Goal: Information Seeking & Learning: Learn about a topic

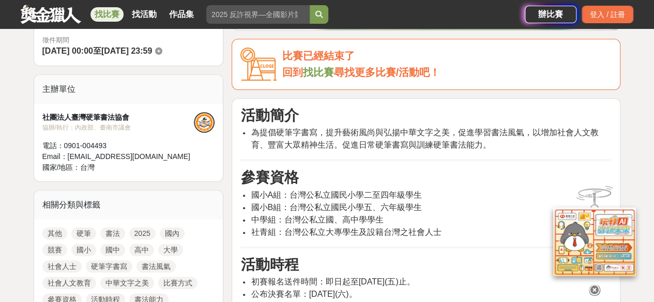
scroll to position [310, 0]
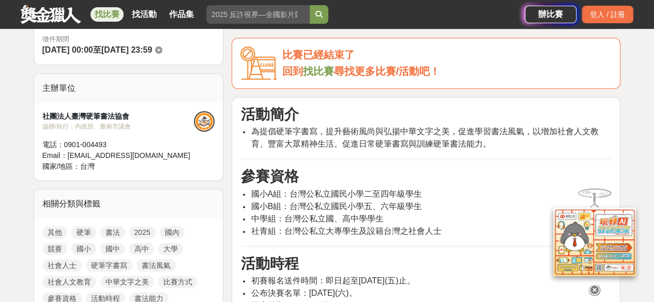
click at [110, 230] on link "書法" at bounding box center [112, 232] width 25 height 12
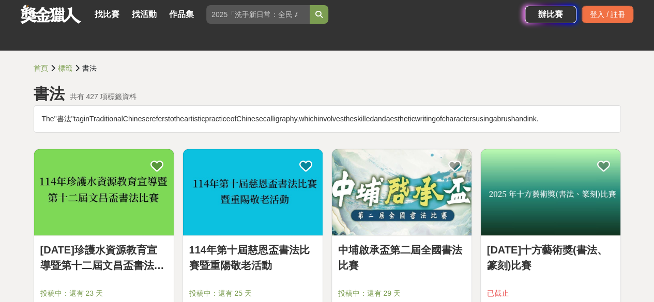
scroll to position [52, 0]
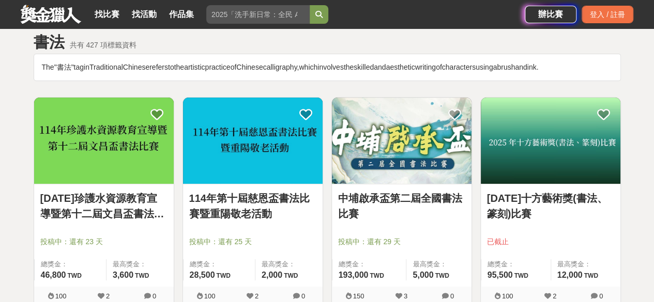
click at [149, 220] on link "114年珍護水資源教育宣導暨第十二屆文昌盃書法比賽" at bounding box center [103, 206] width 127 height 31
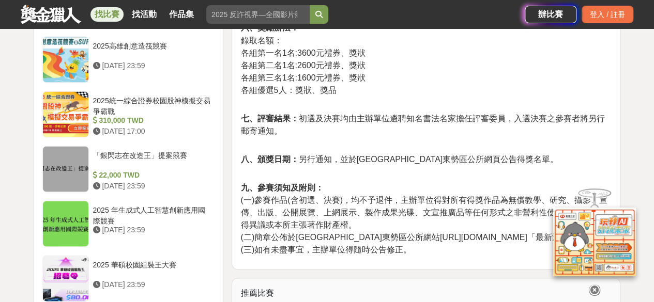
scroll to position [982, 0]
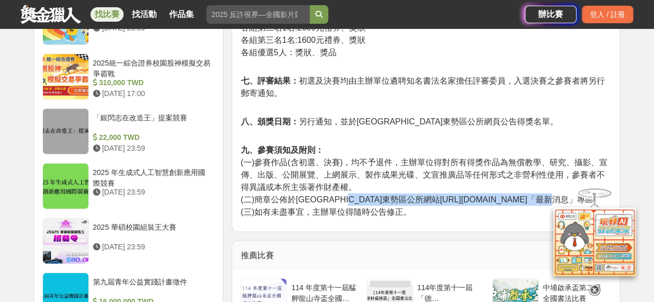
drag, startPoint x: 379, startPoint y: 162, endPoint x: 523, endPoint y: 162, distance: 144.1
click at [523, 195] on span "(二)簡章公佈於臺中市東勢區公所網站http://www.dongshi.taichung.gov.tw/「最新消息」專區。" at bounding box center [420, 199] width 361 height 9
copy span "http://www.dongshi.taichung.gov.tw/"
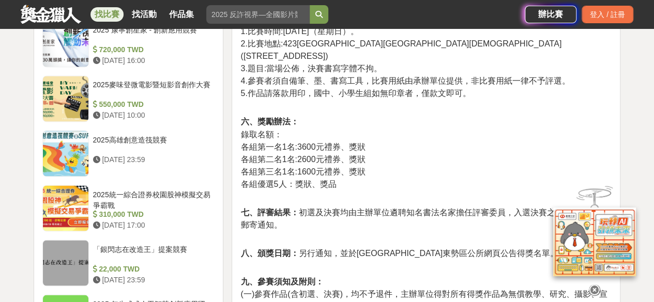
scroll to position [775, 0]
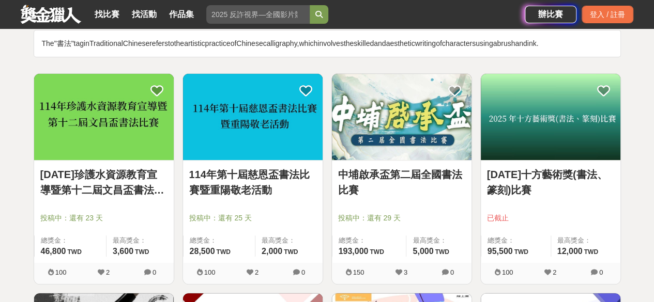
scroll to position [52, 0]
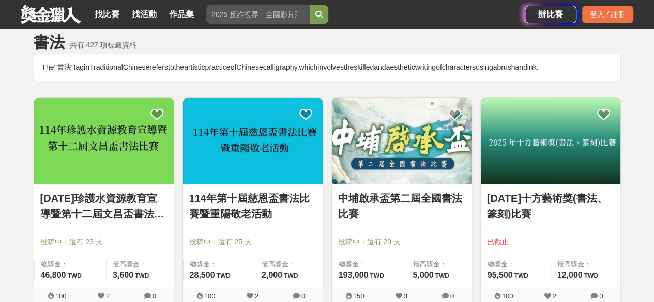
click at [238, 195] on link "114年第十屆慈恩盃書法比賽暨重陽敬老活動" at bounding box center [252, 206] width 127 height 31
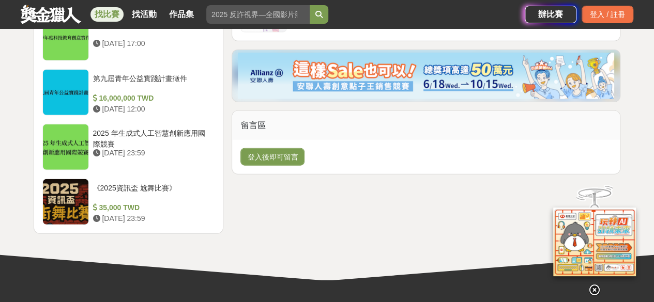
scroll to position [1033, 0]
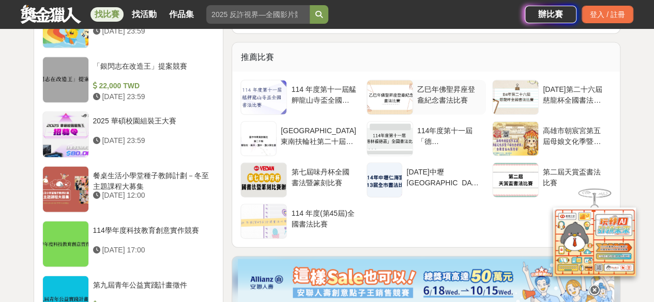
click at [449, 95] on div "乙巳年佛聖昇座登龕紀念書法比賽" at bounding box center [449, 94] width 65 height 20
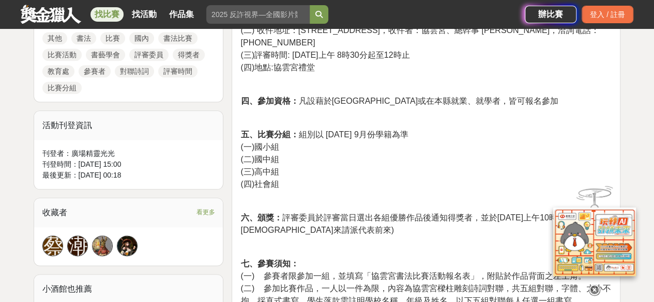
scroll to position [465, 0]
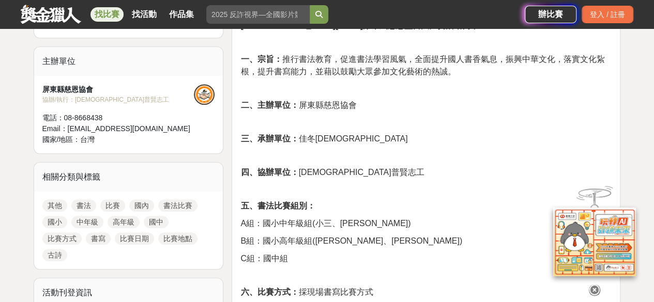
scroll to position [207, 0]
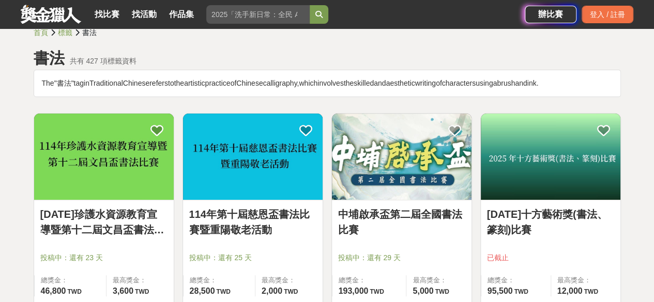
scroll to position [52, 0]
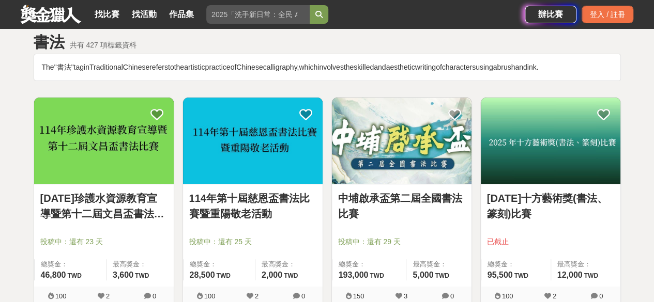
drag, startPoint x: 138, startPoint y: 253, endPoint x: 138, endPoint y: 244, distance: 8.8
click at [137, 251] on div "投稿中：還有 23 天" at bounding box center [103, 247] width 127 height 20
click at [137, 210] on link "114年珍護水資源教育宣導暨第十二屆文昌盃書法比賽" at bounding box center [103, 206] width 127 height 31
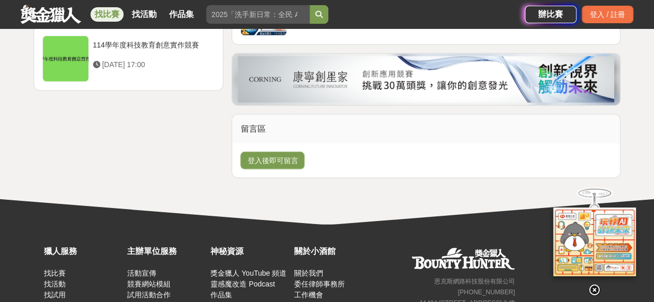
scroll to position [1410, 0]
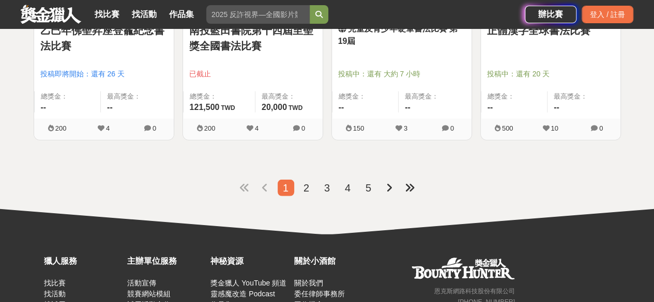
scroll to position [1343, 0]
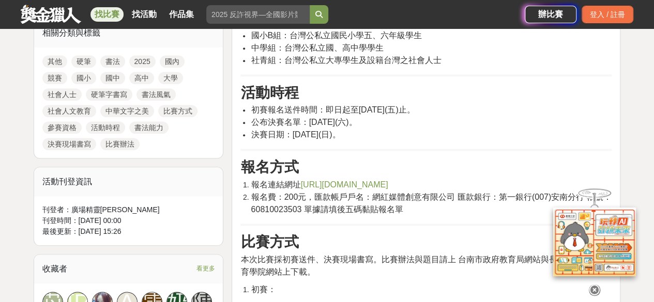
scroll to position [465, 0]
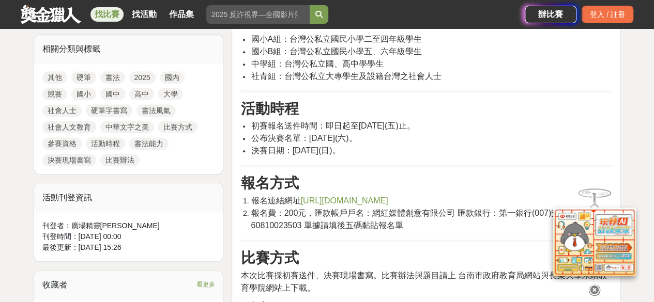
click at [117, 76] on link "書法" at bounding box center [112, 77] width 25 height 12
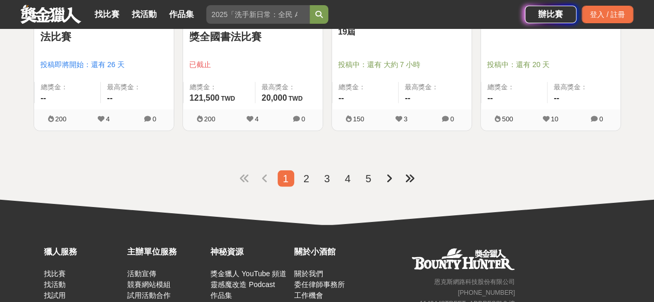
scroll to position [1391, 0]
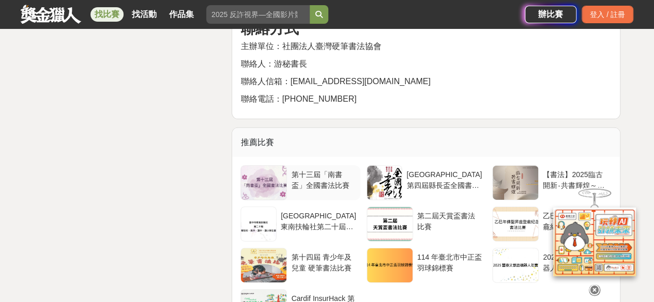
scroll to position [1601, 0]
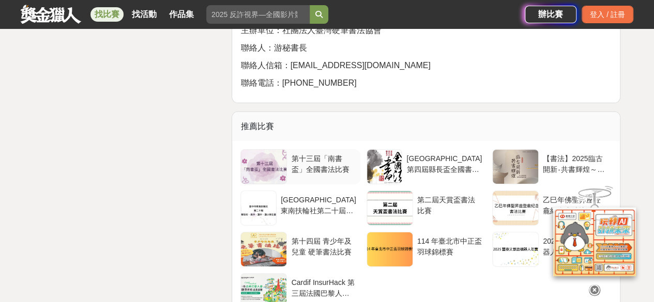
click at [308, 169] on div "第十三屆「南書盃」全國書法比賽" at bounding box center [323, 163] width 65 height 20
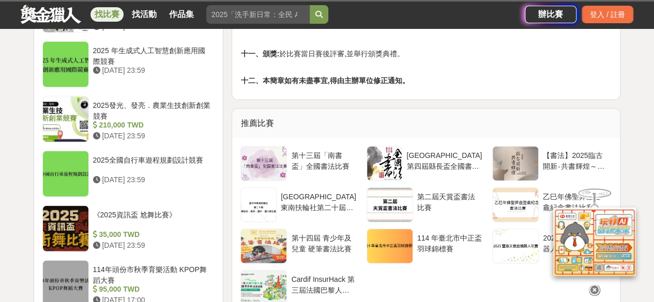
scroll to position [1137, 0]
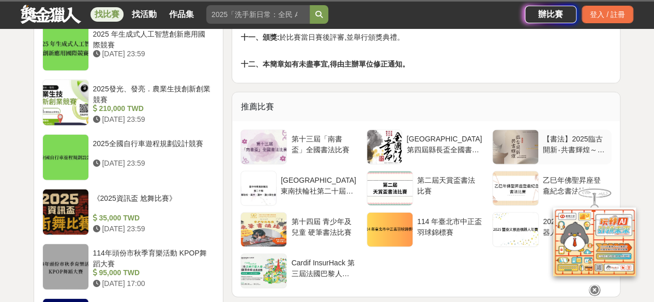
click at [558, 138] on div "【書法】2025臨古開新‧共書輝煌～西安碑林海峽兩岸臨書徵件活動" at bounding box center [574, 144] width 65 height 20
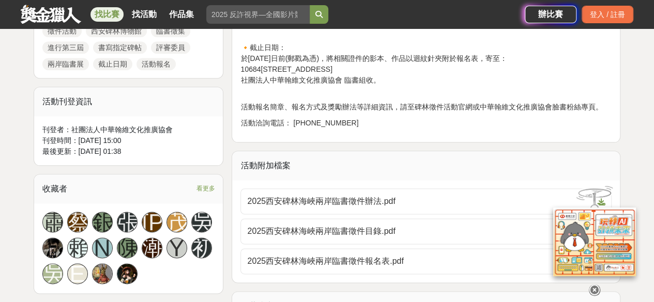
scroll to position [620, 0]
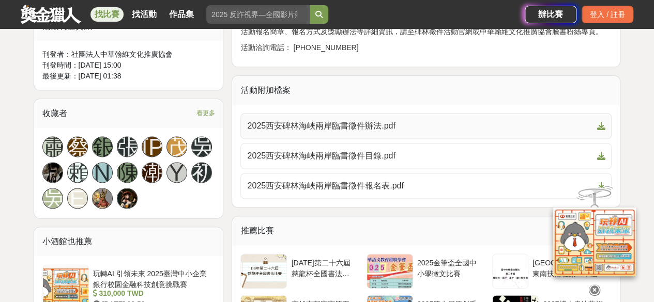
click at [370, 122] on span "2025西安碑林海峽兩岸臨書徵件辦法.pdf" at bounding box center [419, 126] width 345 height 12
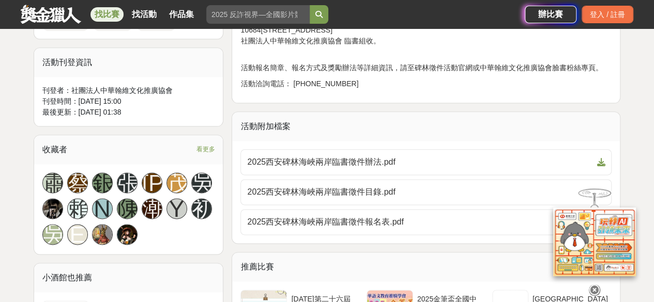
scroll to position [568, 0]
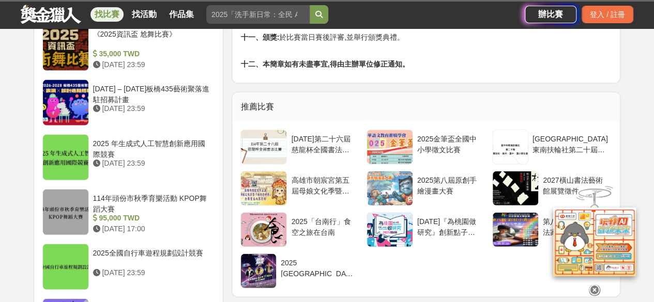
scroll to position [878, 0]
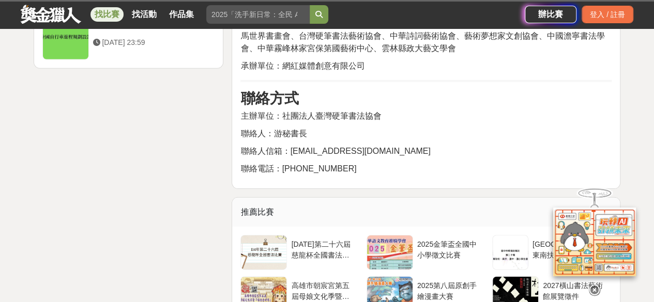
scroll to position [1660, 0]
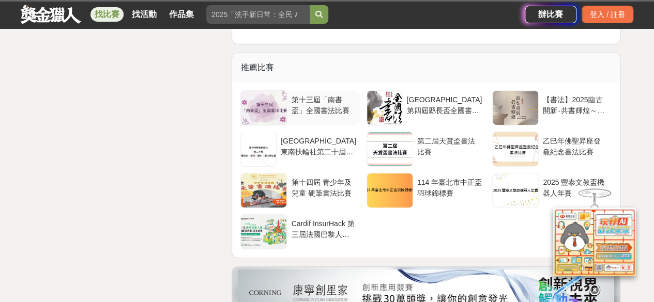
click at [312, 108] on div "第十三屆「南書盃」全國書法比賽" at bounding box center [323, 105] width 65 height 20
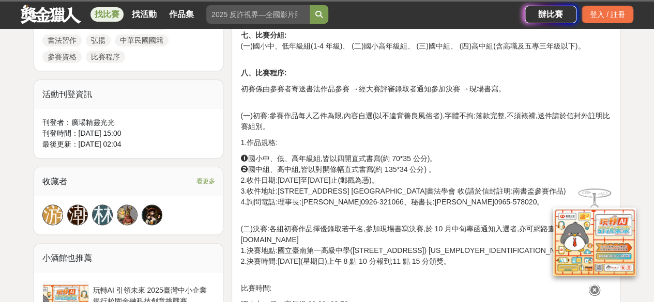
scroll to position [568, 0]
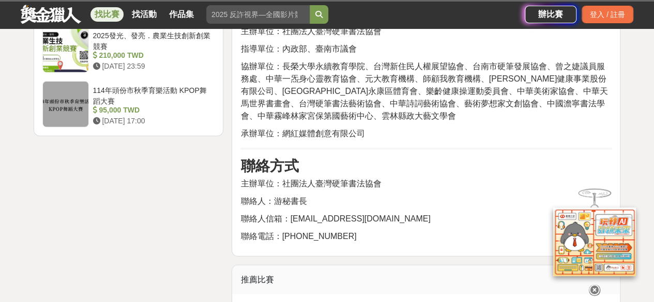
scroll to position [1454, 0]
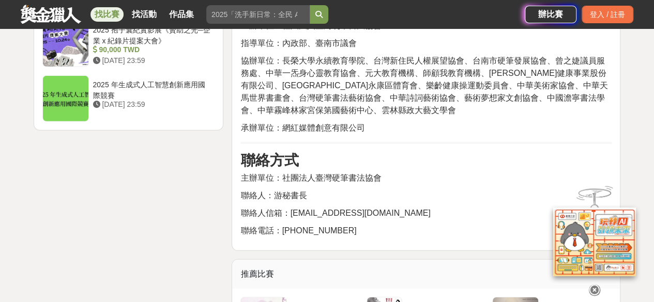
scroll to position [1712, 0]
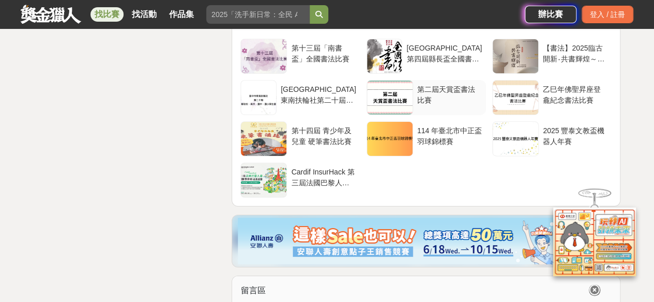
click at [403, 97] on div at bounding box center [389, 98] width 45 height 34
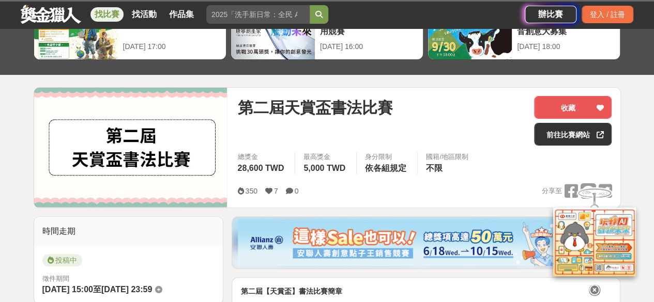
scroll to position [258, 0]
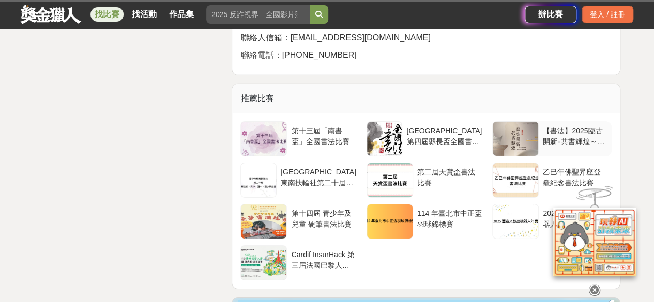
scroll to position [1631, 0]
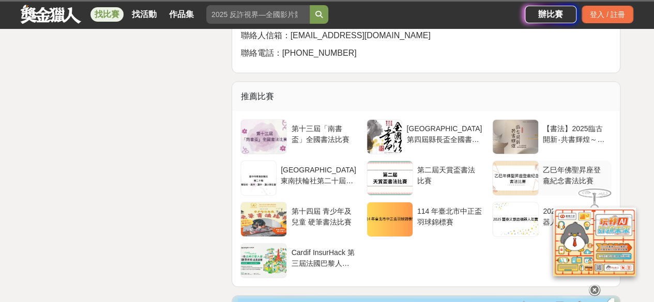
click at [563, 177] on div "乙巳年佛聖昇座登龕紀念書法比賽" at bounding box center [574, 175] width 65 height 20
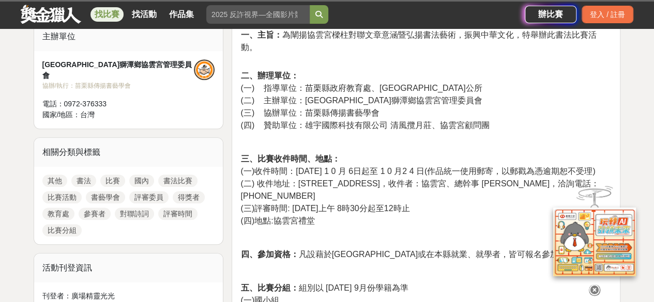
scroll to position [517, 0]
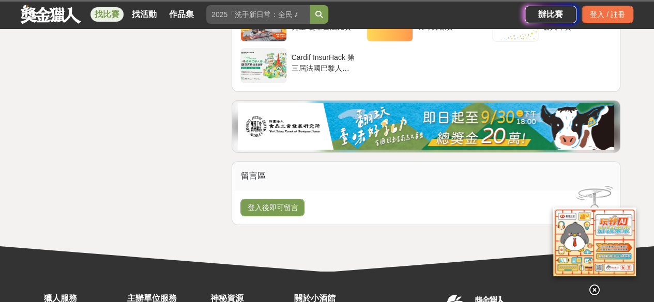
scroll to position [1902, 0]
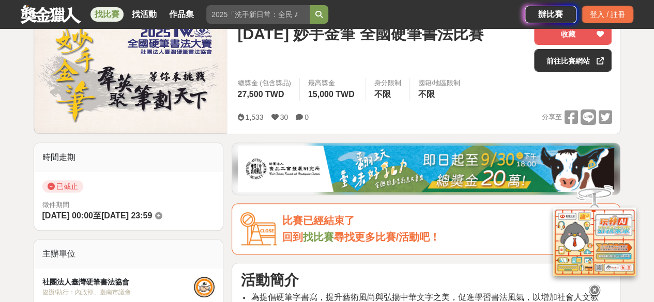
scroll to position [362, 0]
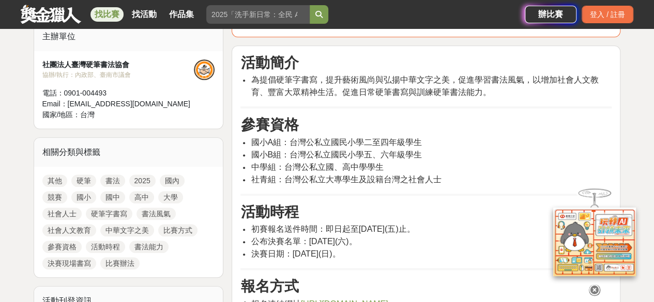
click at [116, 177] on link "書法" at bounding box center [112, 181] width 25 height 12
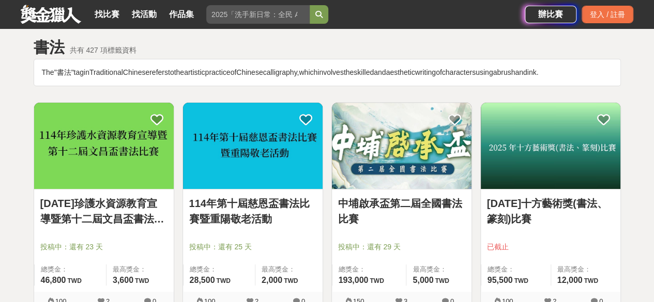
scroll to position [103, 0]
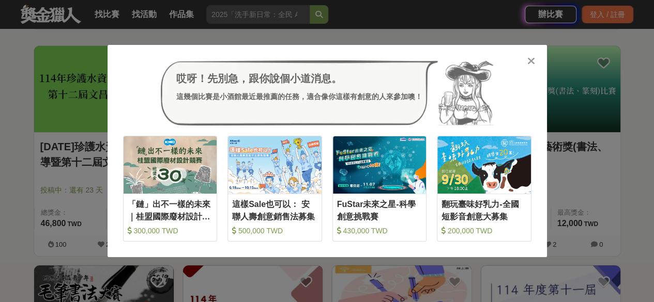
click at [533, 64] on icon at bounding box center [531, 61] width 8 height 10
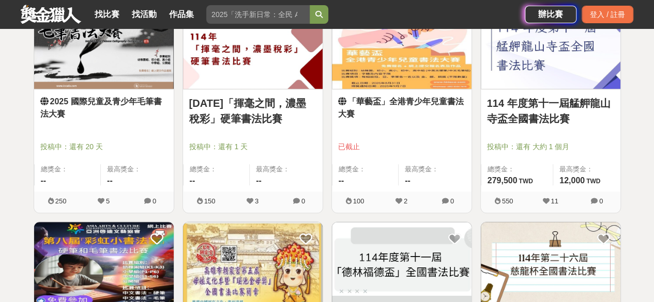
scroll to position [413, 0]
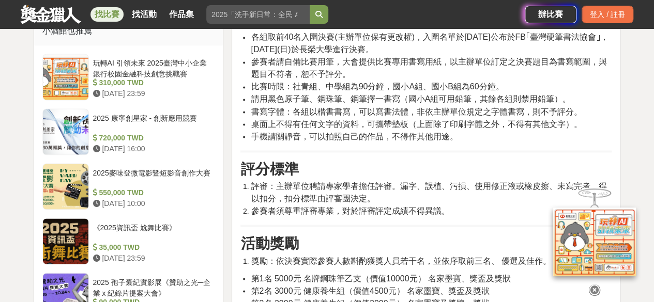
scroll to position [930, 0]
